Goal: Transaction & Acquisition: Purchase product/service

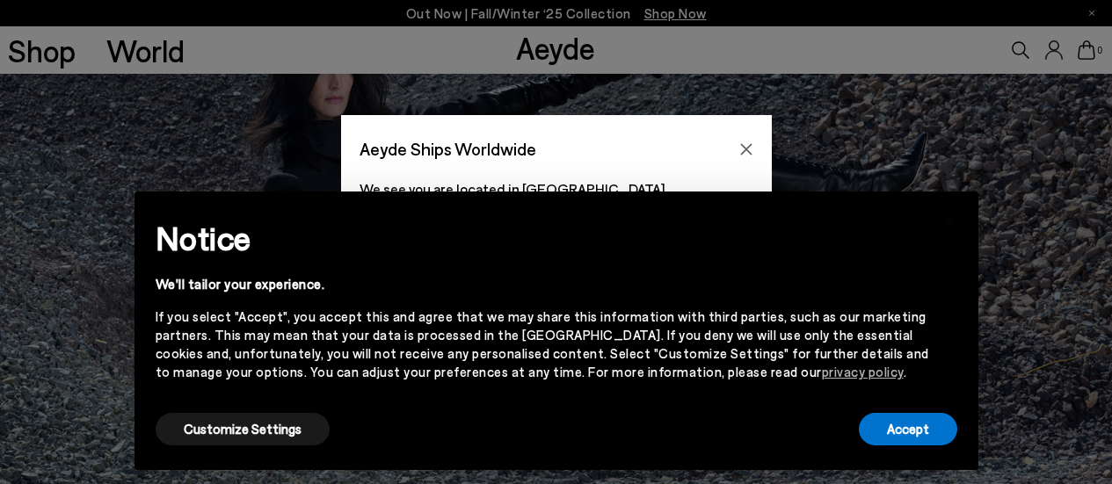
scroll to position [227, 0]
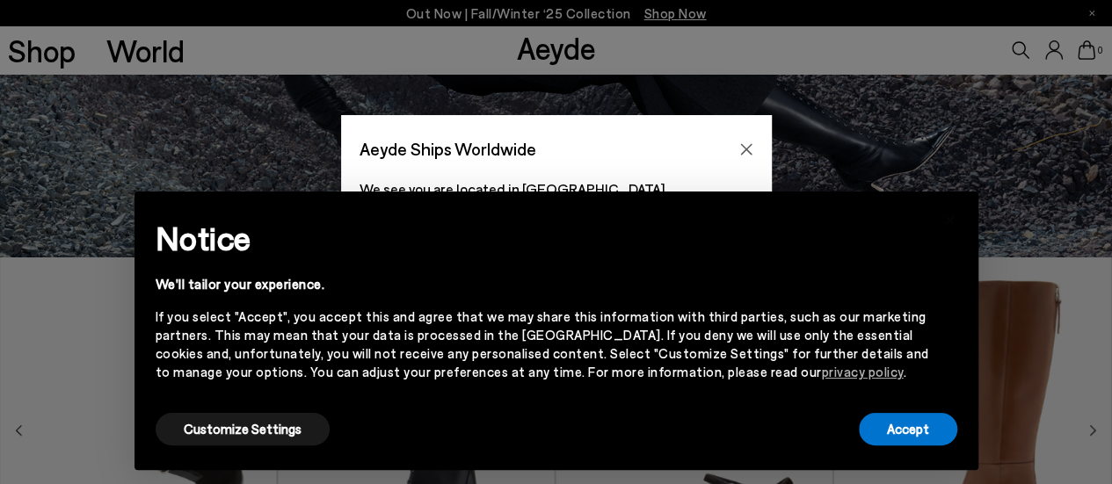
click at [741, 147] on icon "Close" at bounding box center [746, 149] width 14 height 14
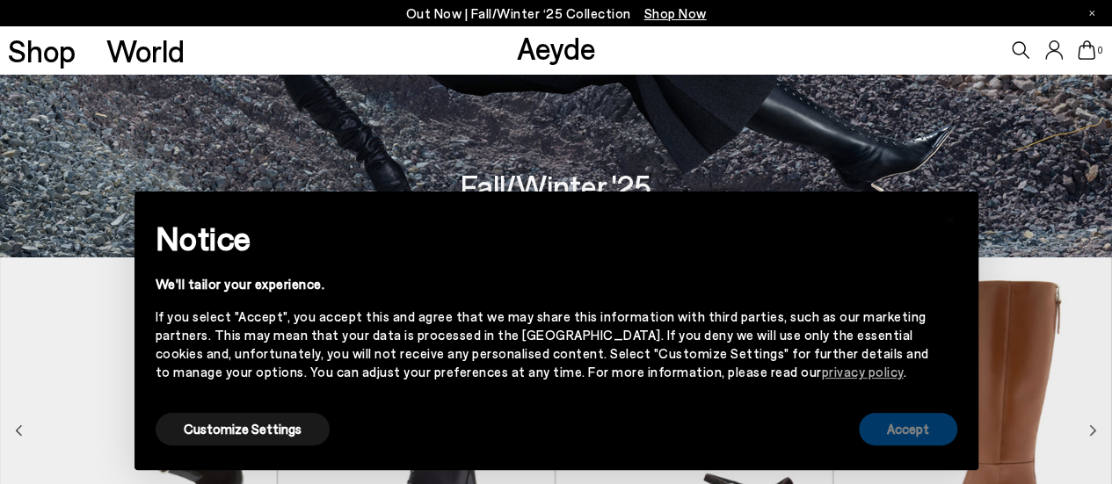
click at [914, 423] on button "Accept" at bounding box center [908, 429] width 98 height 33
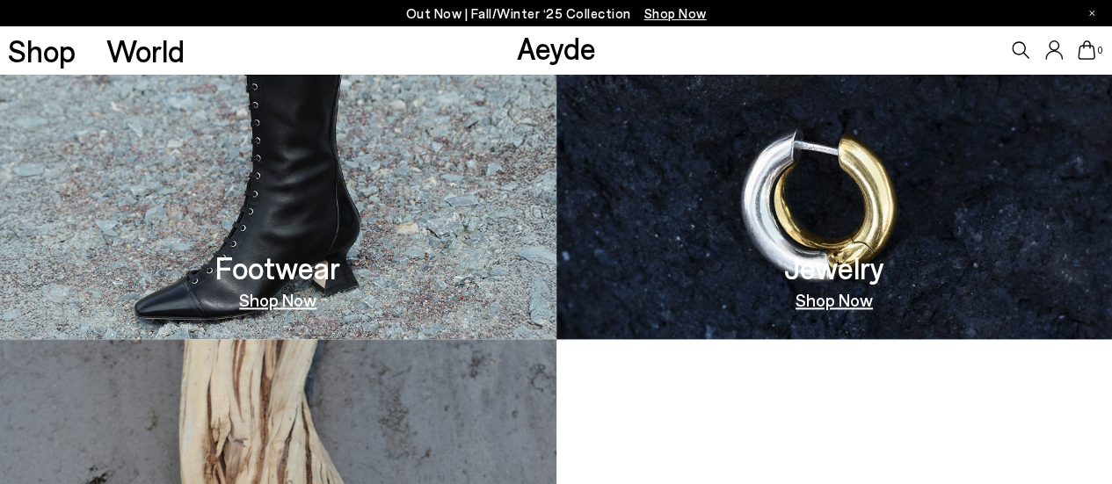
scroll to position [947, 0]
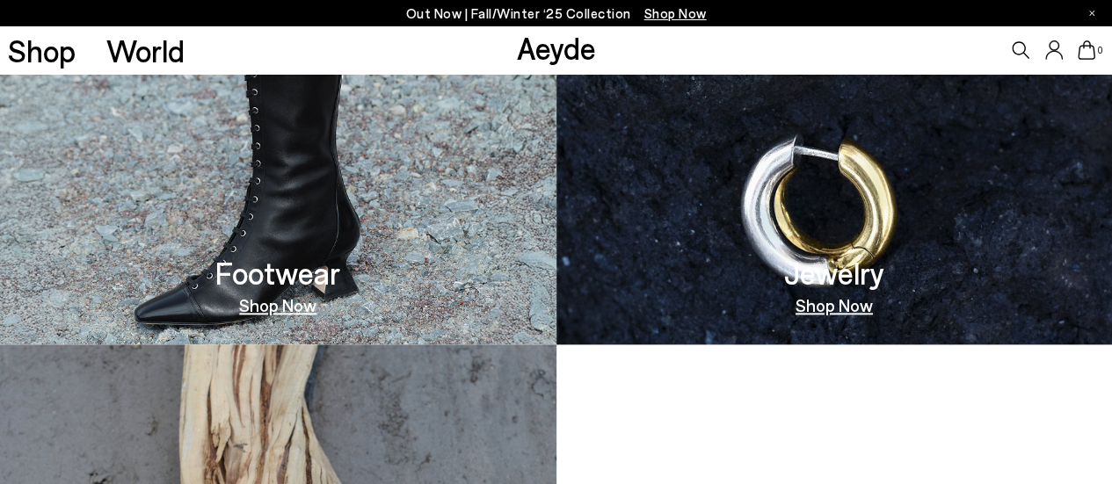
click at [301, 305] on link "Shop Now" at bounding box center [277, 305] width 77 height 18
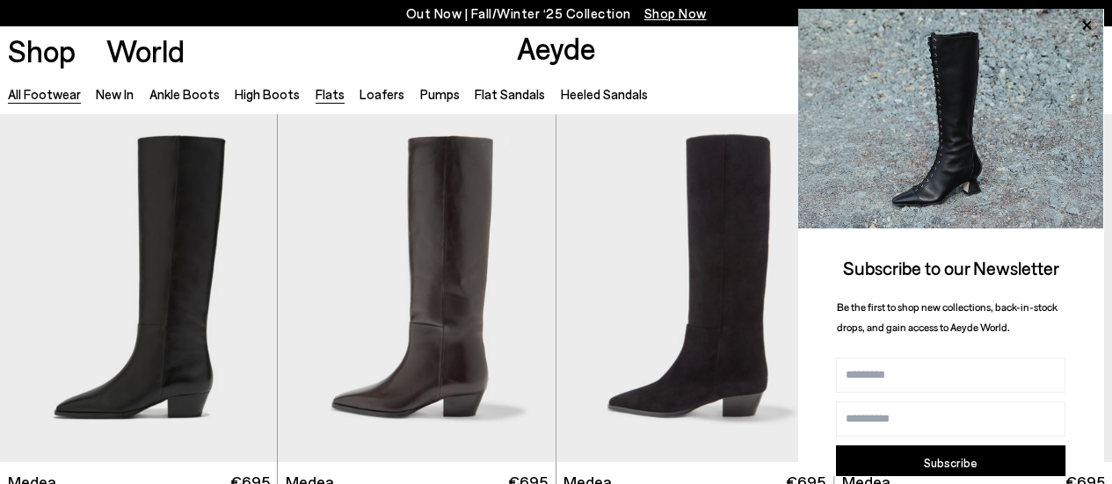
click at [321, 89] on link "Flats" at bounding box center [330, 94] width 29 height 16
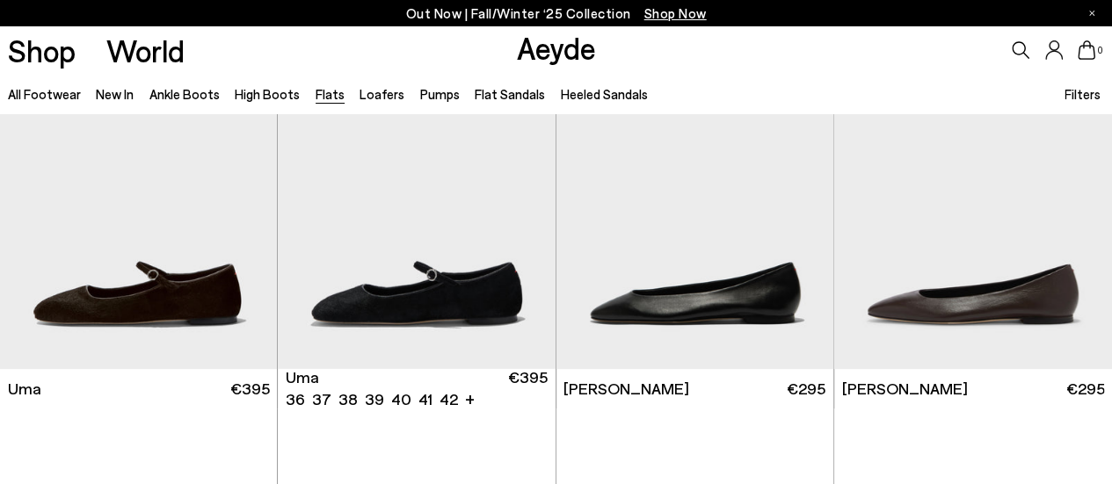
scroll to position [94, 0]
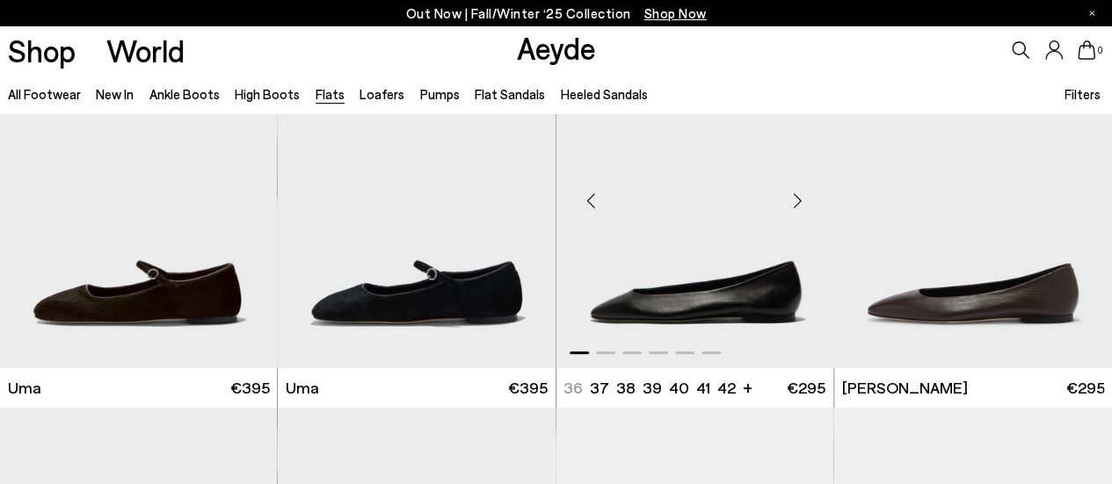
click at [649, 304] on img "1 / 6" at bounding box center [695, 193] width 278 height 349
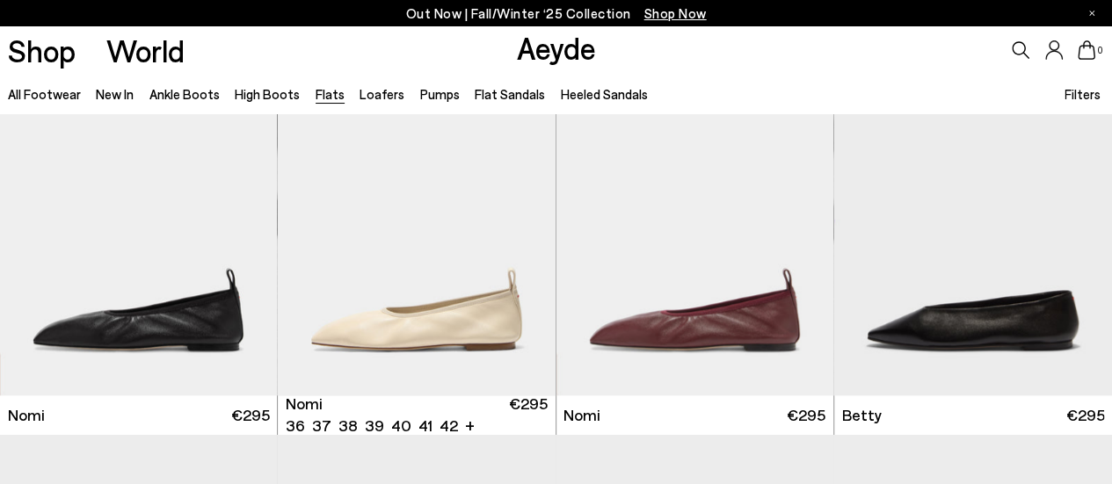
scroll to position [857, 0]
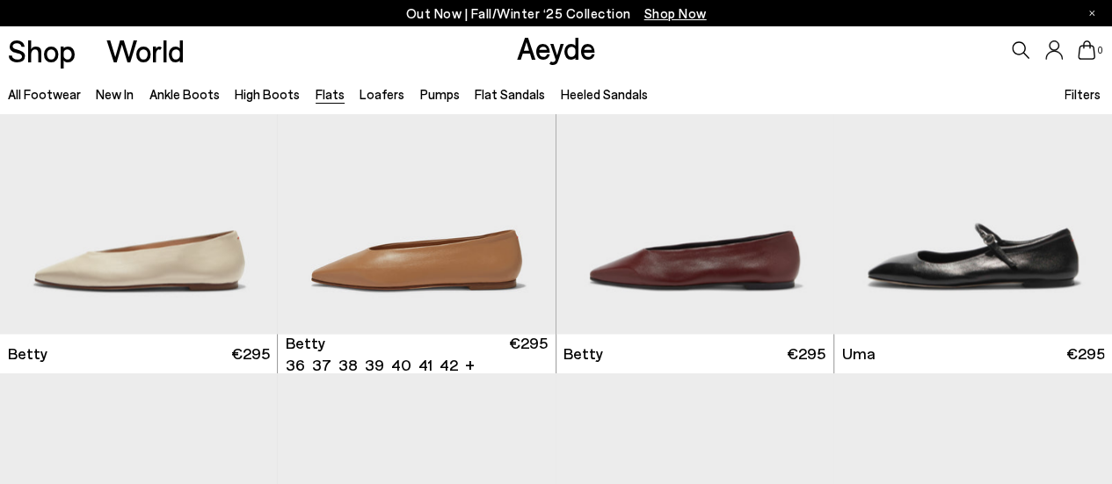
scroll to position [1293, 0]
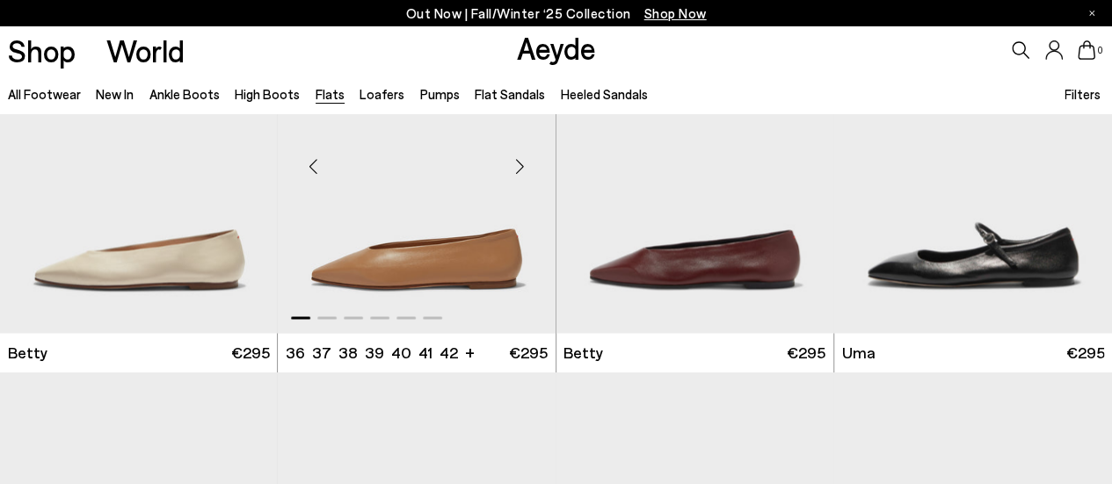
click at [516, 176] on div "Next slide" at bounding box center [520, 166] width 53 height 53
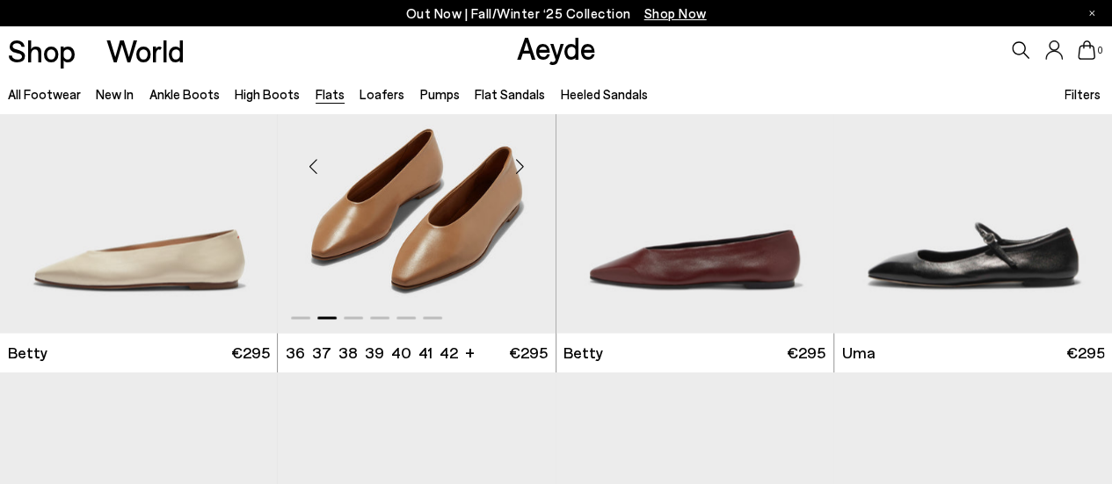
click at [516, 176] on div "Next slide" at bounding box center [520, 166] width 53 height 53
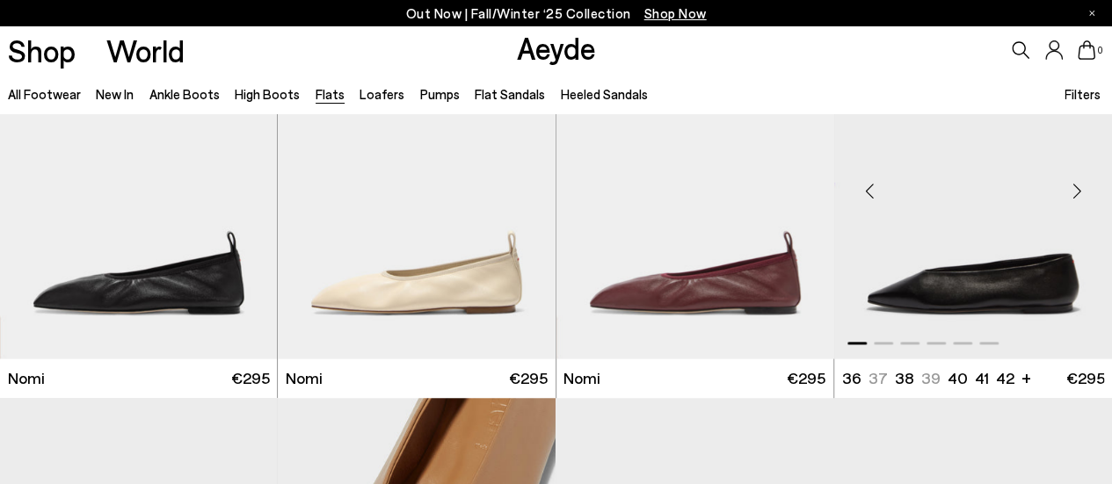
scroll to position [879, 0]
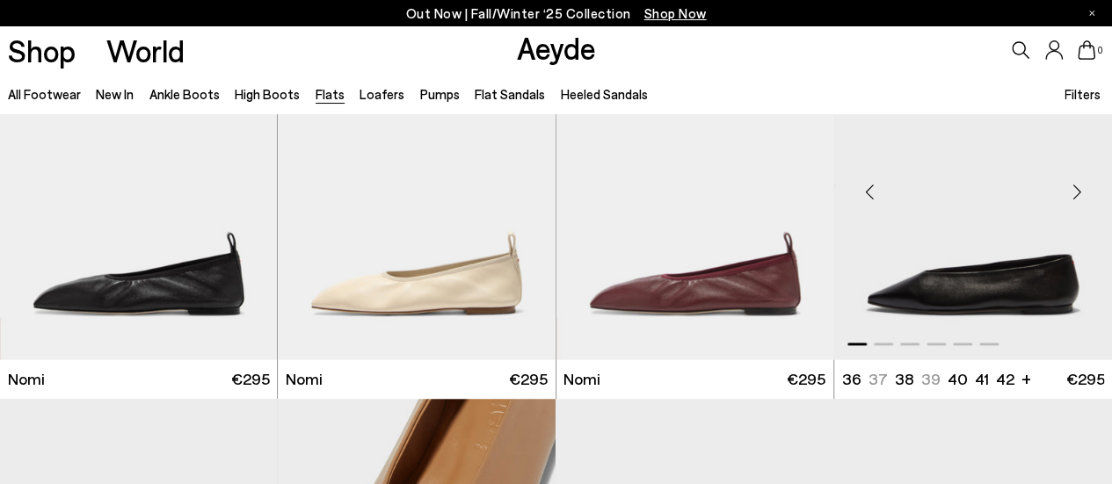
click at [1075, 194] on div "Next slide" at bounding box center [1076, 192] width 53 height 53
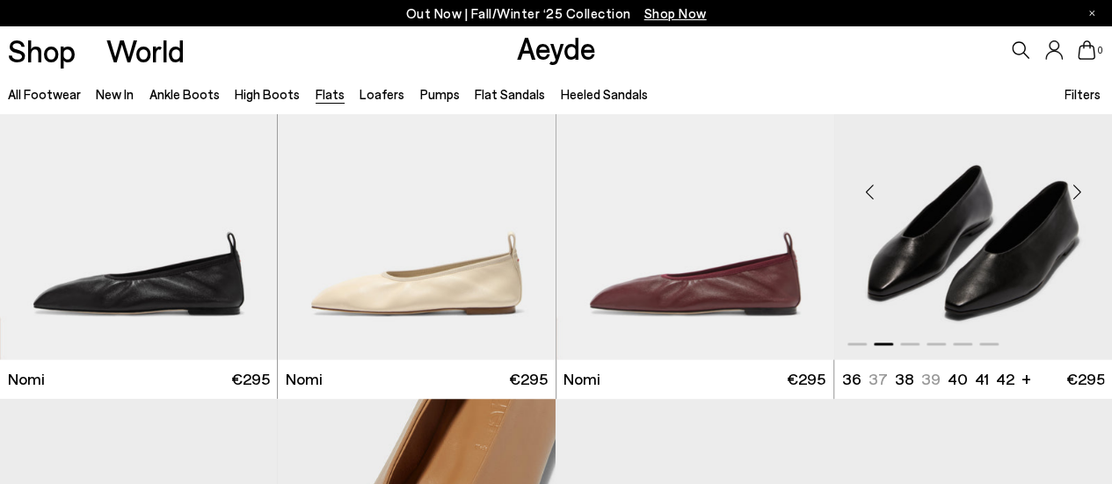
click at [1075, 194] on div "Next slide" at bounding box center [1076, 192] width 53 height 53
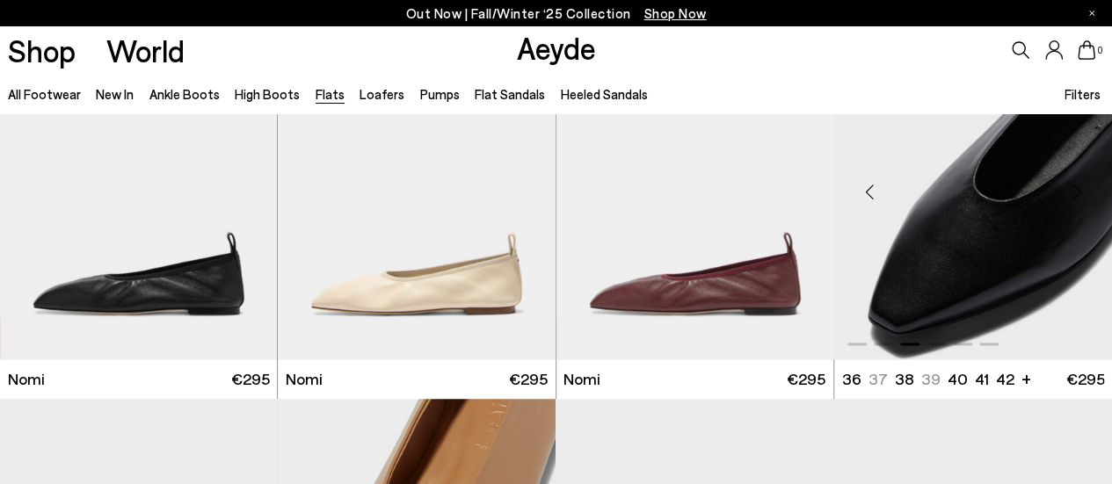
click at [1075, 194] on div "Next slide" at bounding box center [1076, 192] width 53 height 53
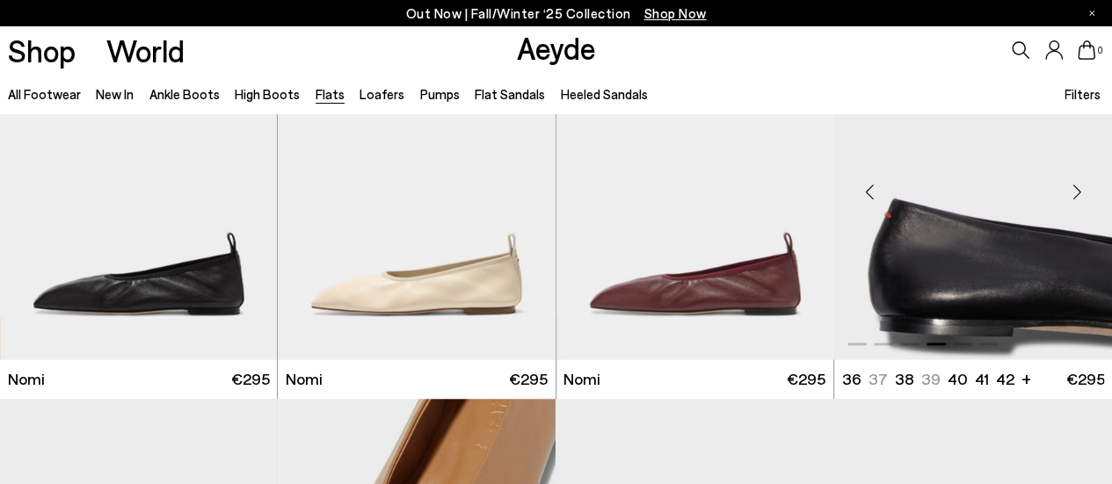
click at [1075, 194] on div "Next slide" at bounding box center [1076, 192] width 53 height 53
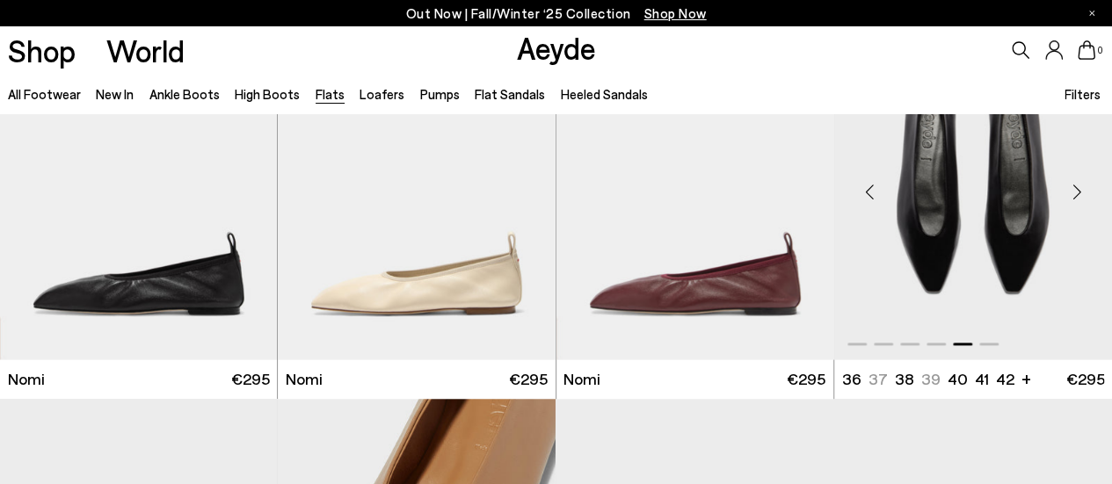
click at [1075, 194] on div "Next slide" at bounding box center [1076, 192] width 53 height 53
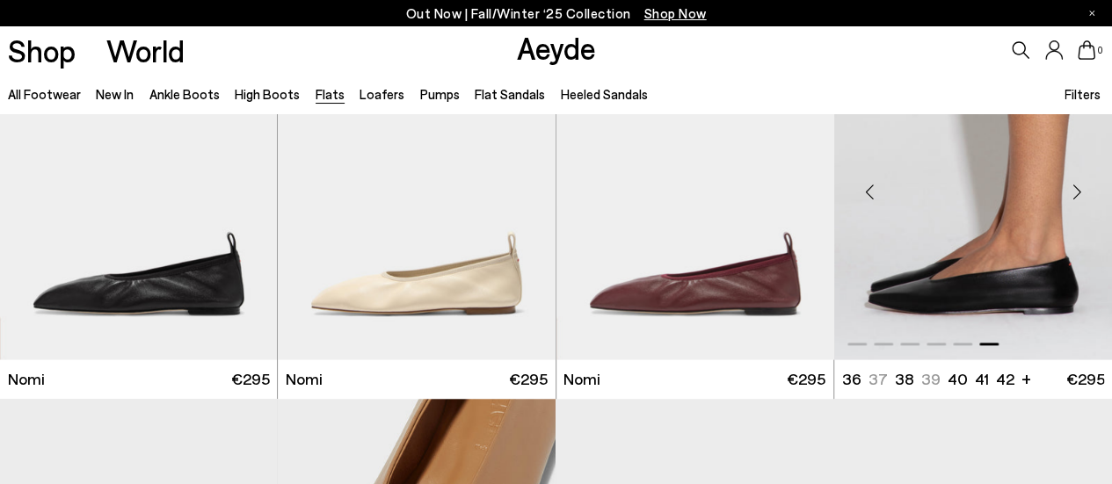
click at [1075, 194] on div "Next slide" at bounding box center [1076, 192] width 53 height 53
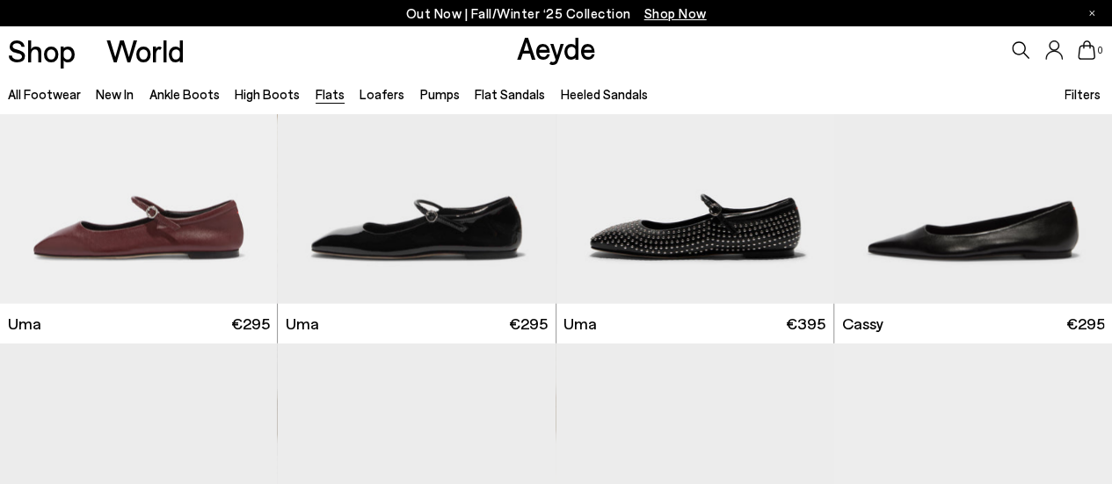
scroll to position [2092, 0]
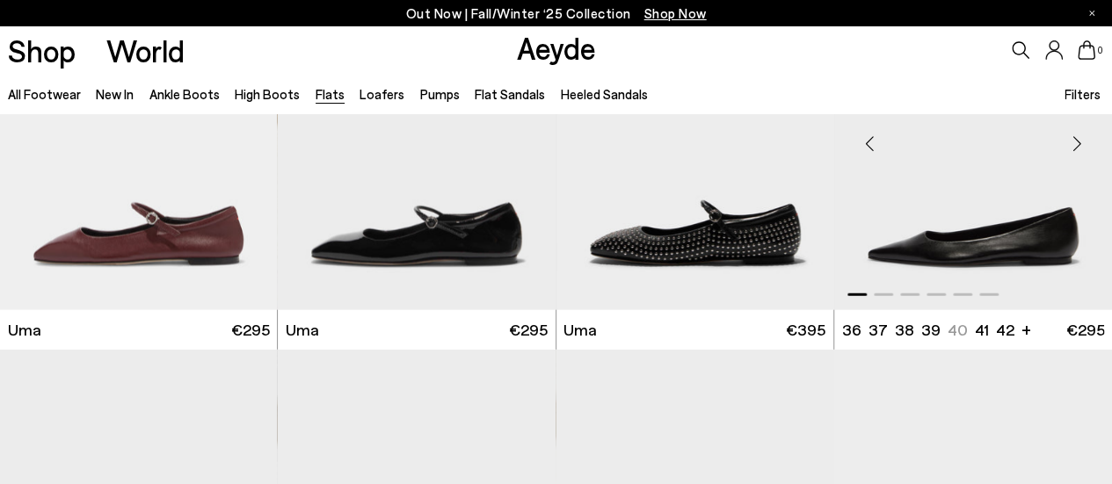
click at [1071, 141] on div "Next slide" at bounding box center [1076, 143] width 53 height 53
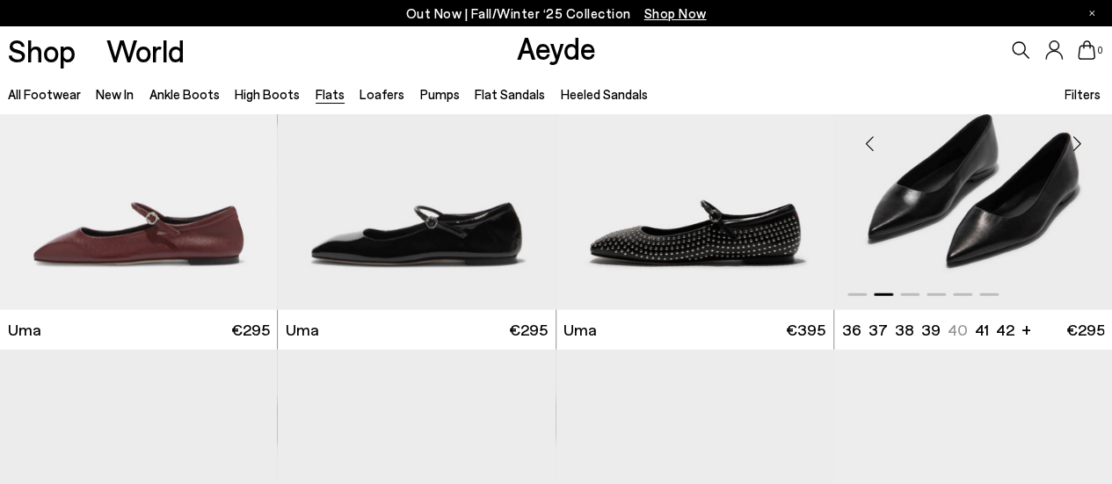
click at [1071, 141] on div "Next slide" at bounding box center [1076, 143] width 53 height 53
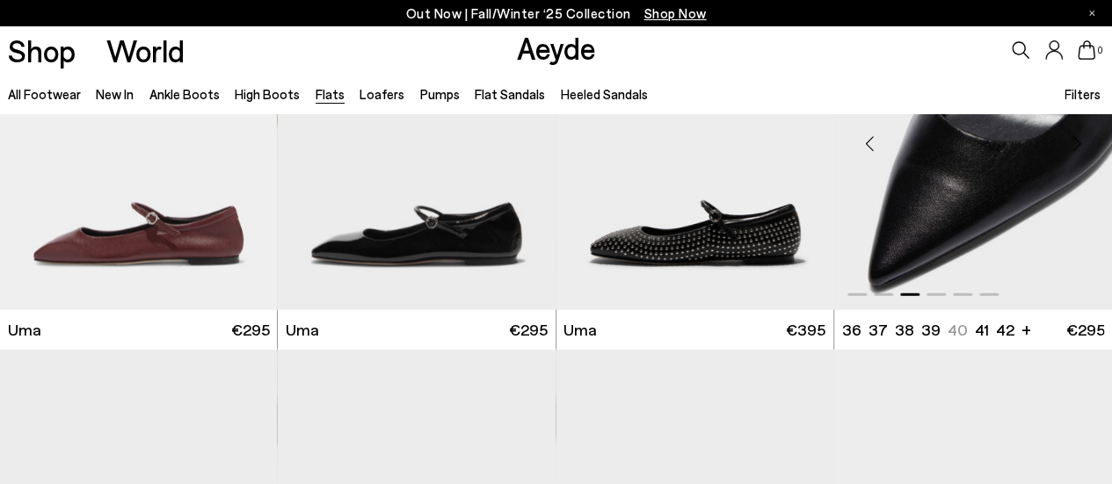
click at [1071, 141] on div "Next slide" at bounding box center [1076, 143] width 53 height 53
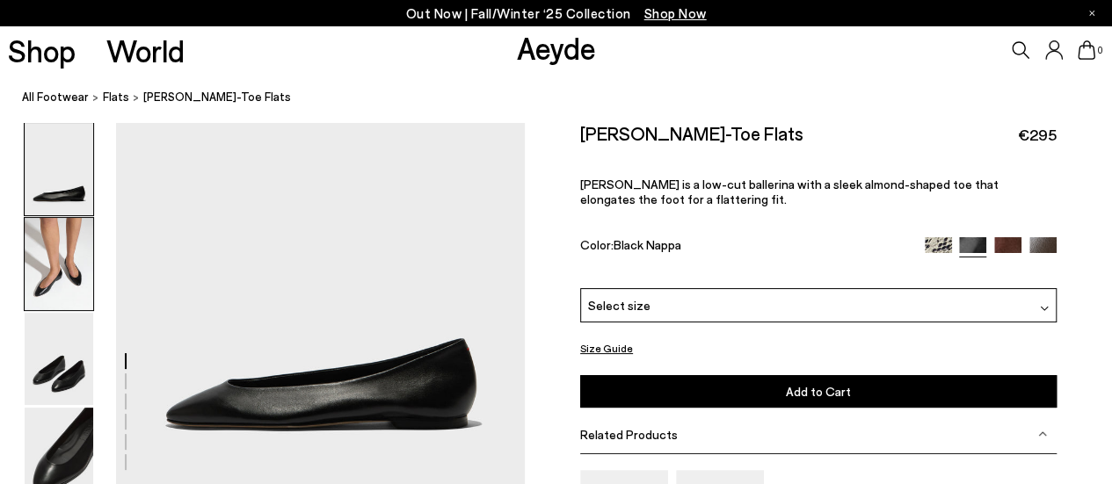
click at [62, 287] on img at bounding box center [59, 264] width 69 height 92
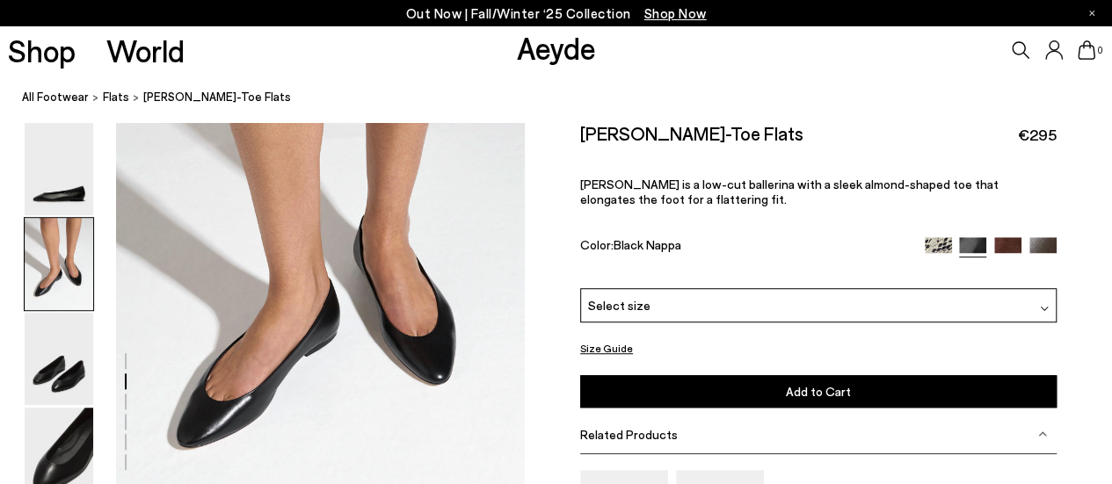
scroll to position [507, 0]
